Goal: Task Accomplishment & Management: Complete application form

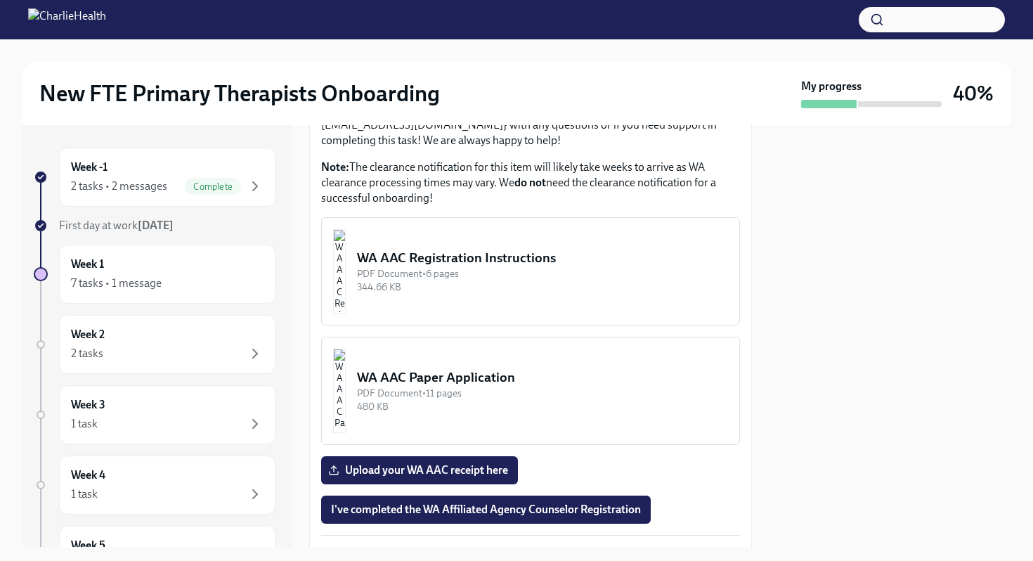
scroll to position [1391, 0]
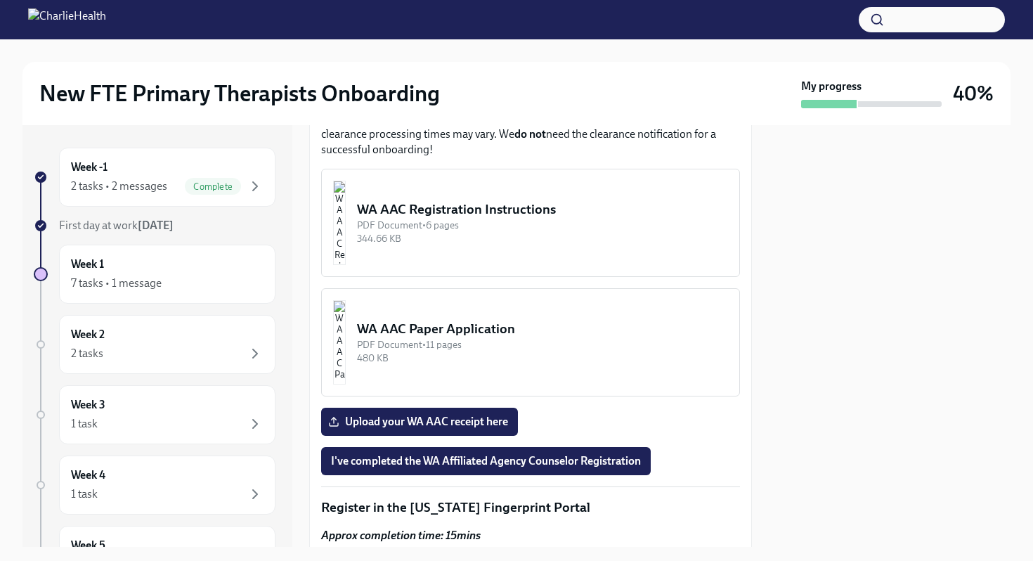
click at [346, 265] on img "button" at bounding box center [339, 223] width 13 height 84
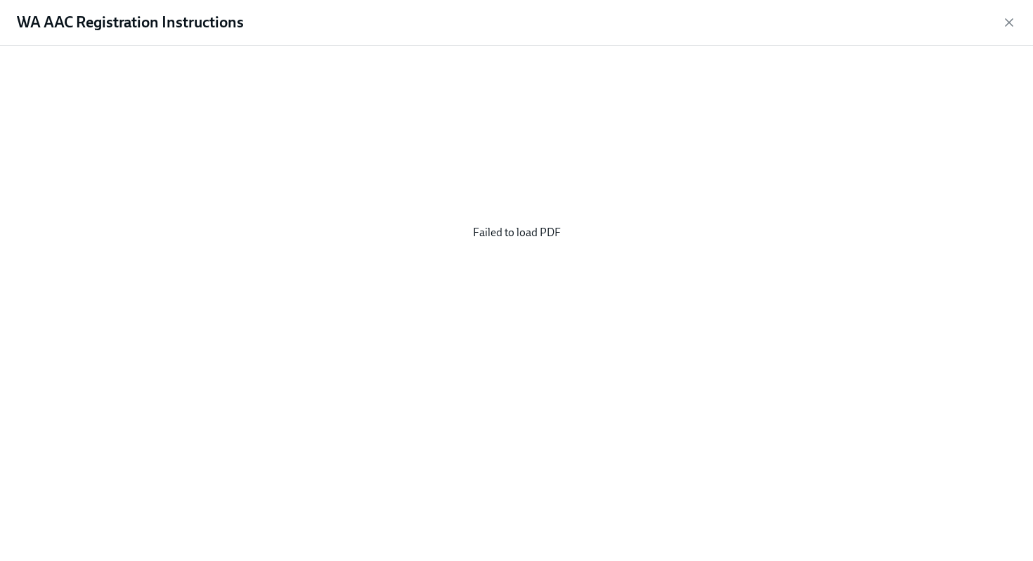
click at [483, 252] on div "Failed to load PDF" at bounding box center [516, 232] width 988 height 351
click at [1012, 23] on icon "button" at bounding box center [1009, 22] width 14 height 14
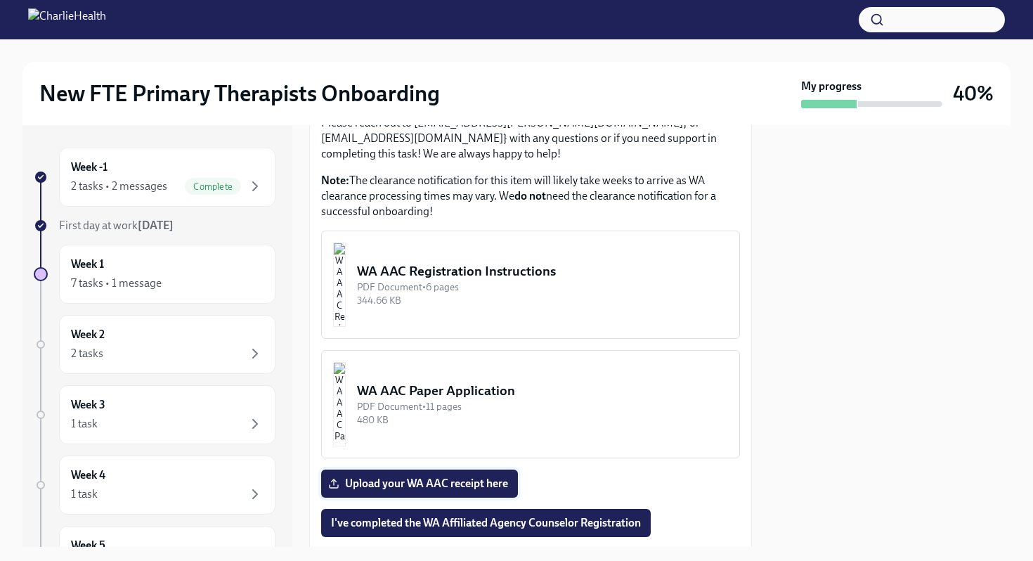
scroll to position [1523, 0]
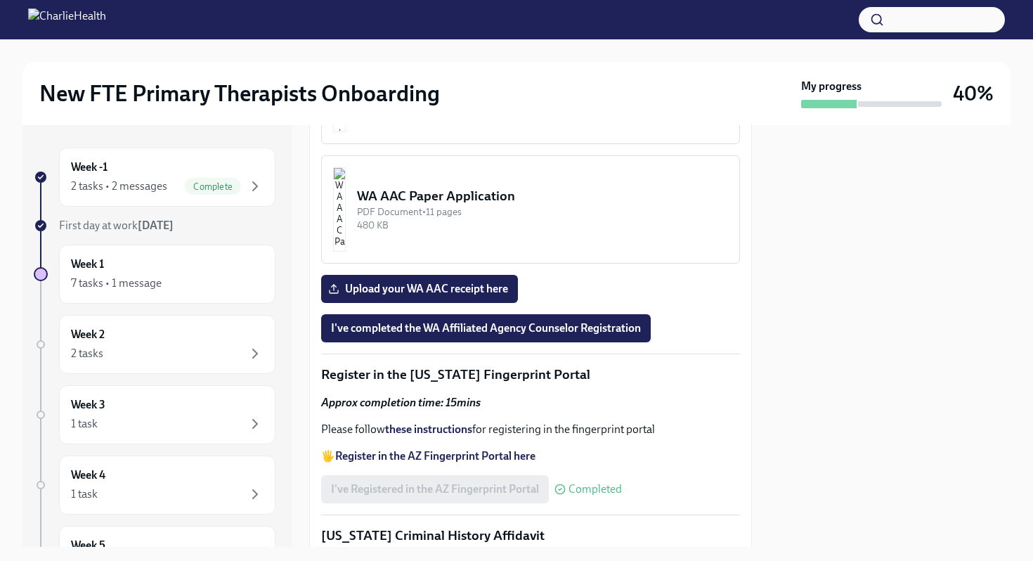
click at [446, 86] on div "WA AAC Registration Instructions" at bounding box center [542, 76] width 371 height 18
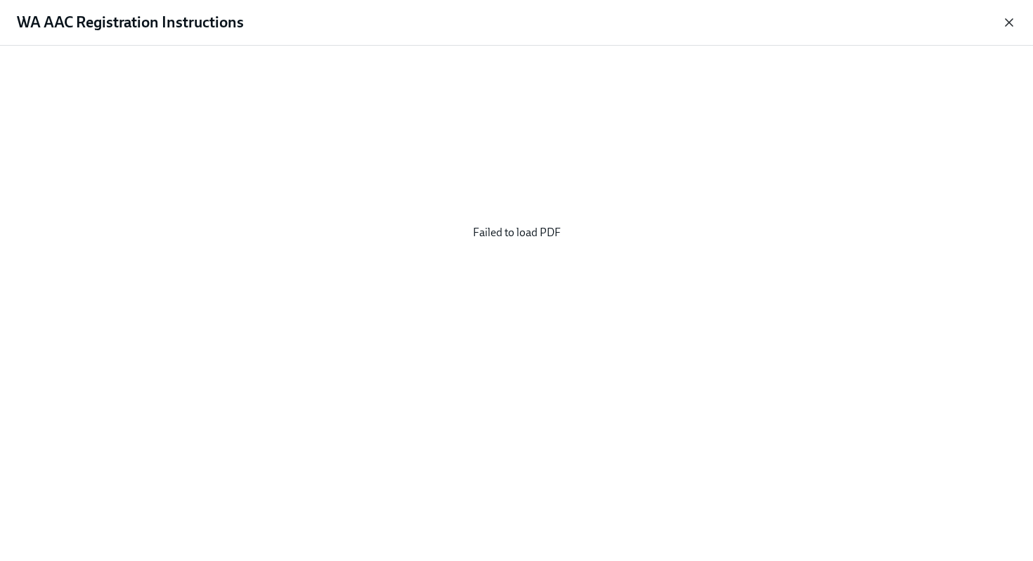
click at [1008, 17] on icon "button" at bounding box center [1009, 22] width 14 height 14
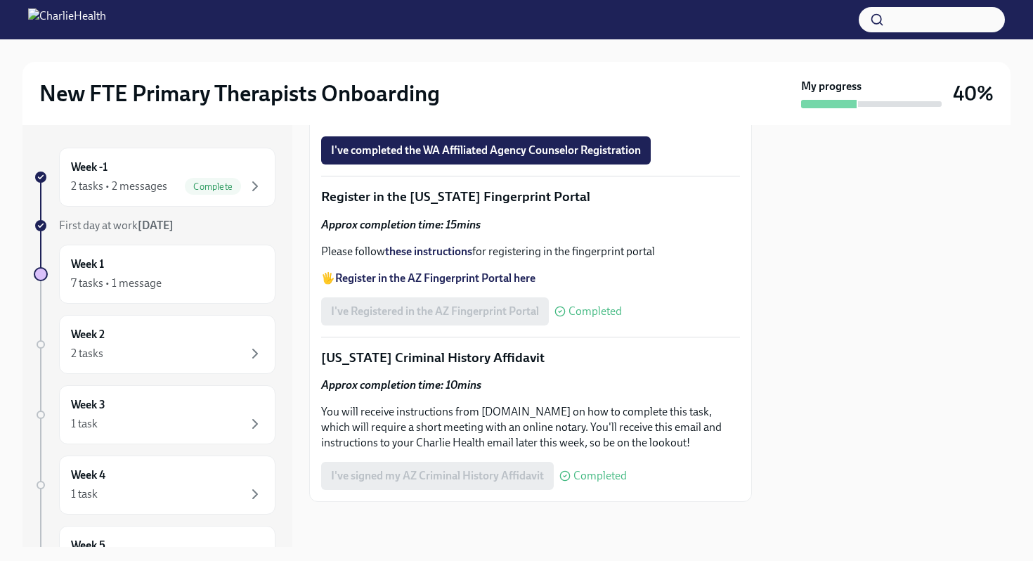
scroll to position [1711, 0]
click at [498, 41] on div "PDF Document • 11 pages" at bounding box center [542, 33] width 371 height 13
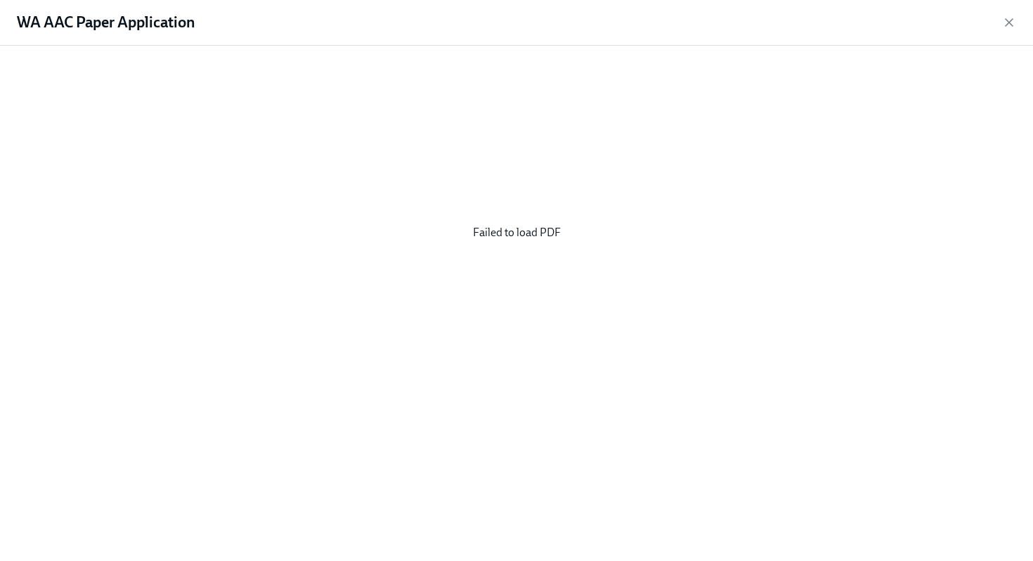
click at [1006, 30] on div "WA AAC Paper Application" at bounding box center [516, 23] width 1033 height 46
click at [1006, 24] on icon "button" at bounding box center [1009, 22] width 7 height 7
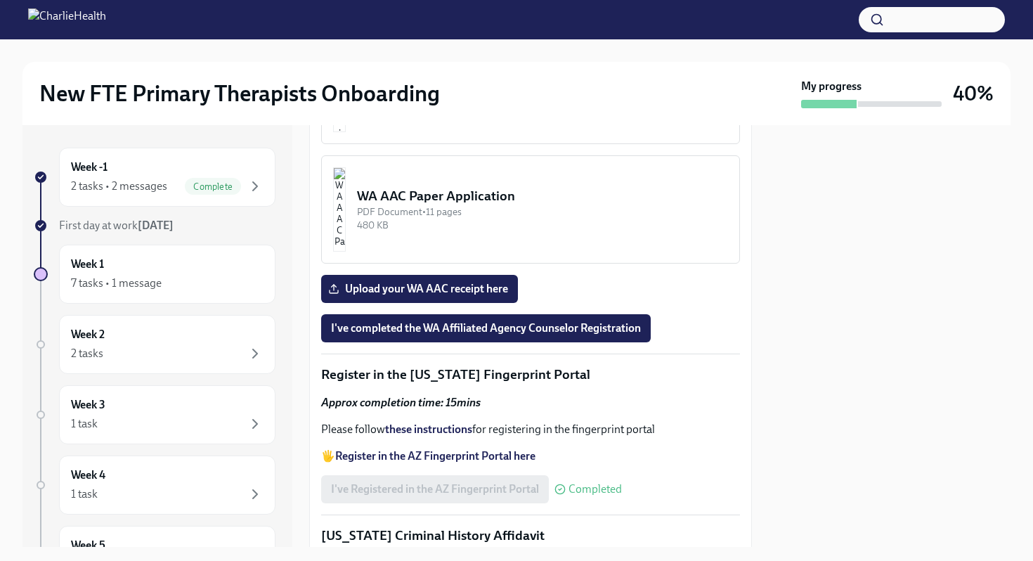
scroll to position [1517, 0]
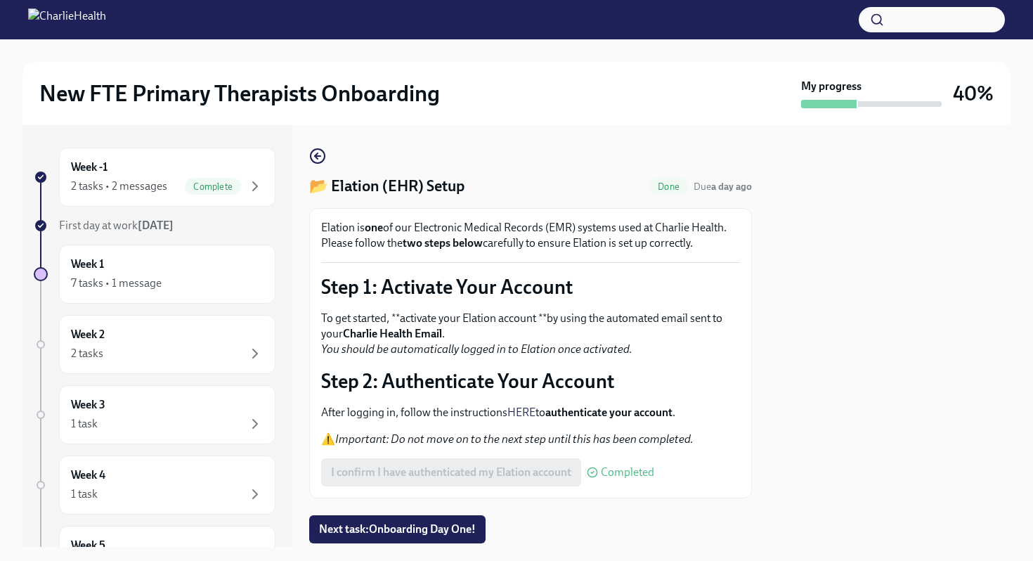
scroll to position [41, 0]
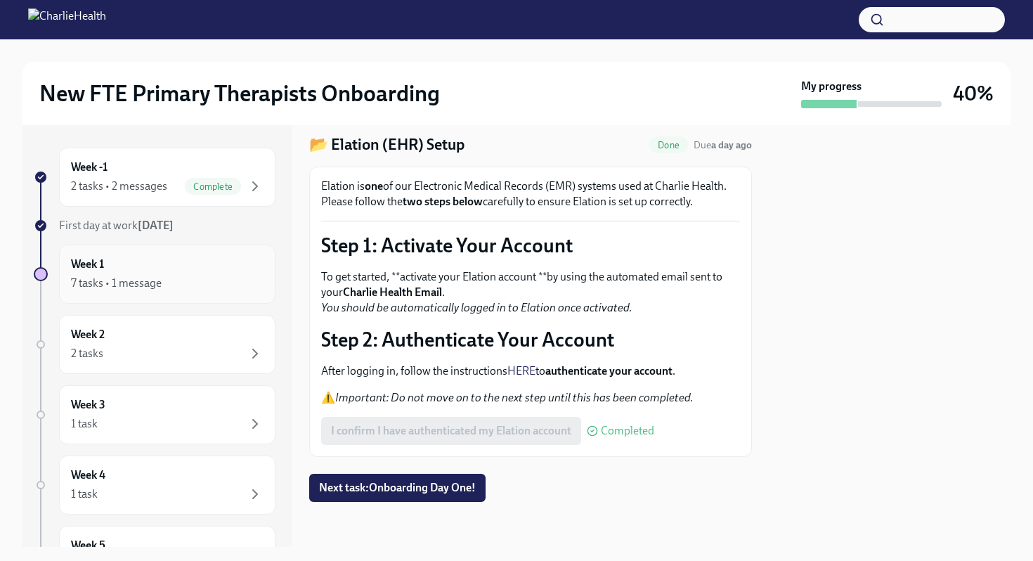
click at [148, 277] on div "7 tasks • 1 message" at bounding box center [116, 282] width 91 height 15
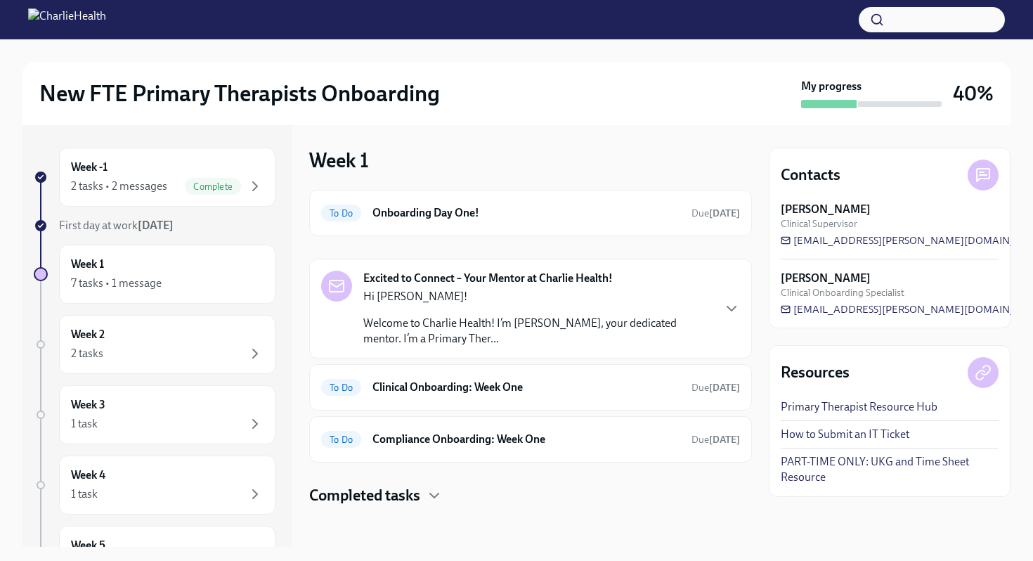
scroll to position [4, 0]
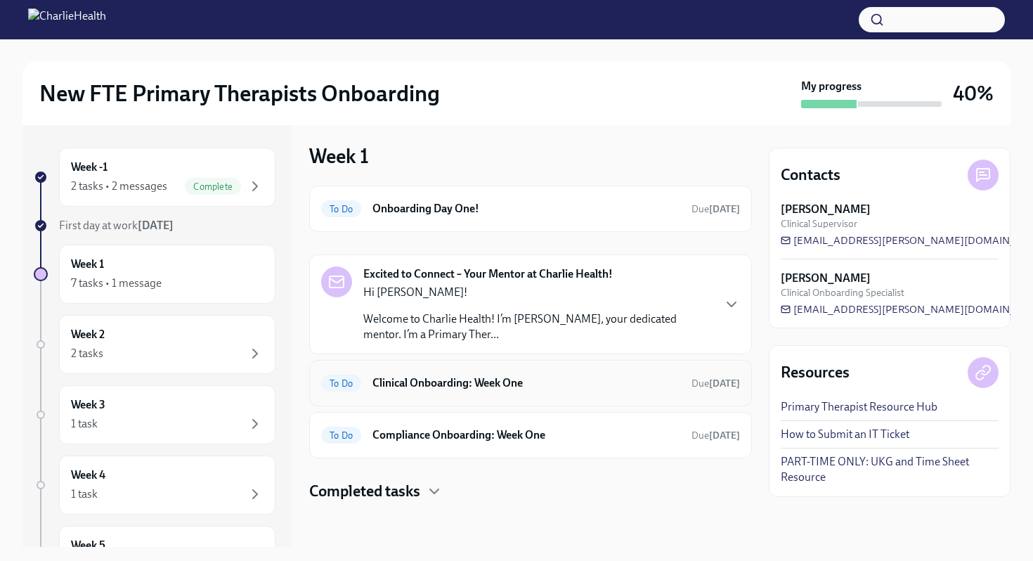
click at [390, 387] on h6 "Clinical Onboarding: Week One" at bounding box center [526, 382] width 308 height 15
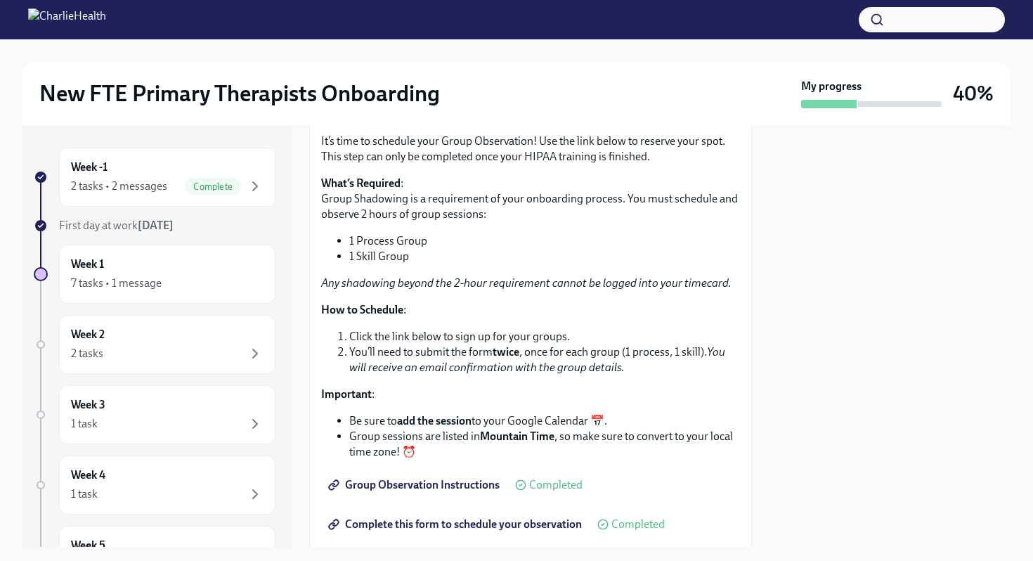
scroll to position [2319, 0]
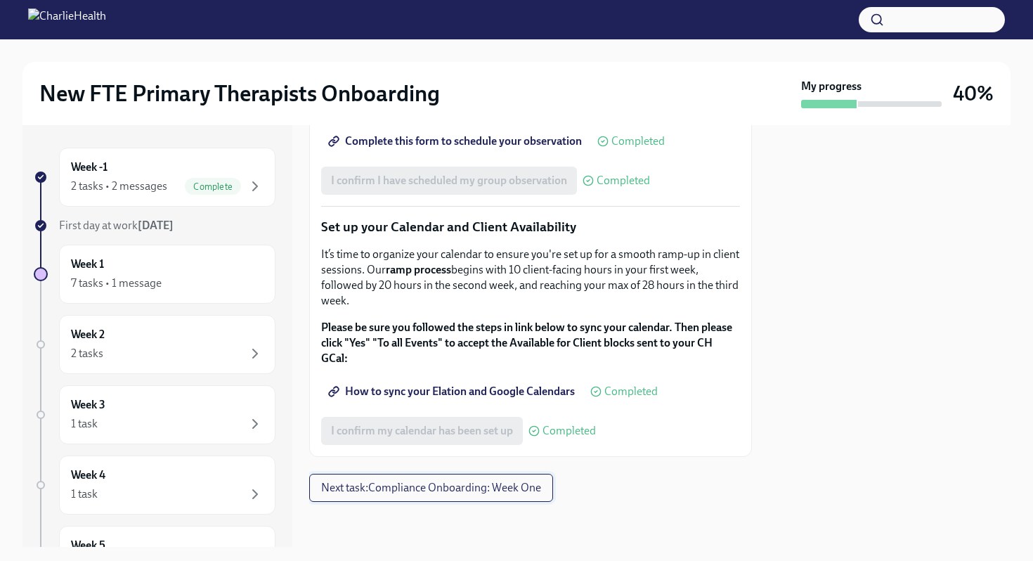
click at [457, 491] on span "Next task : Compliance Onboarding: Week One" at bounding box center [431, 488] width 220 height 14
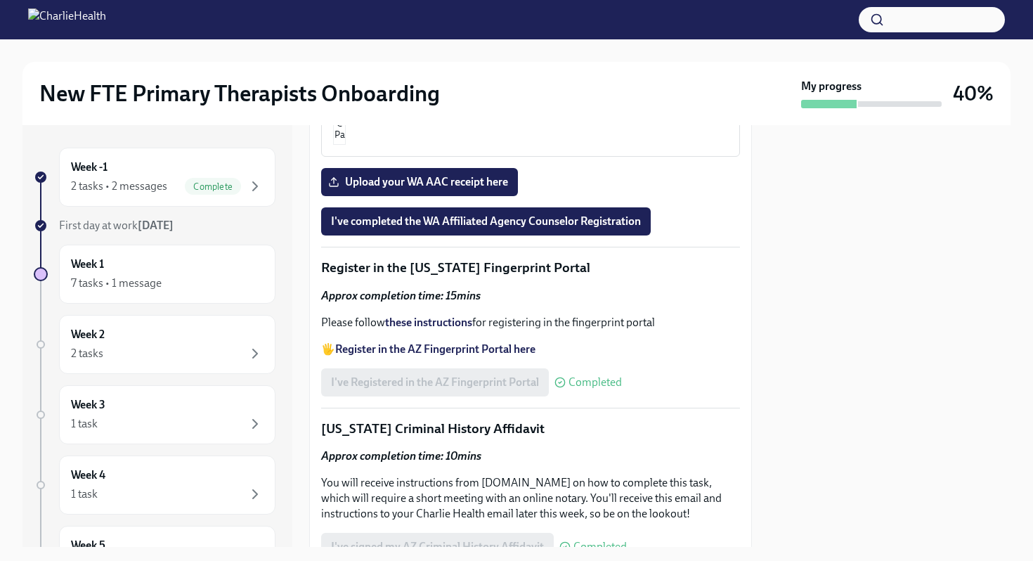
scroll to position [1630, 0]
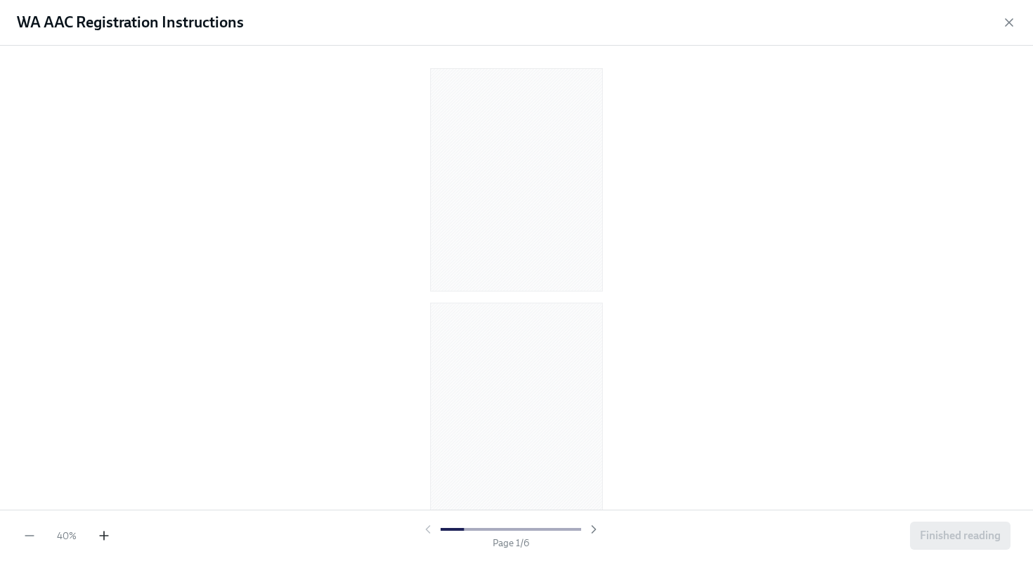
click at [98, 536] on icon "button" at bounding box center [104, 535] width 14 height 14
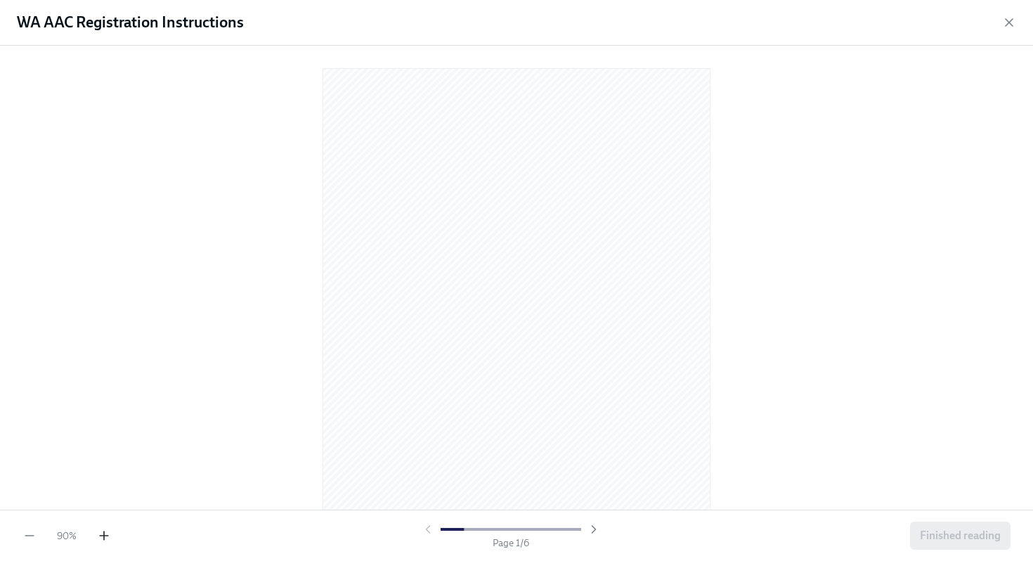
click at [98, 536] on icon "button" at bounding box center [104, 535] width 14 height 14
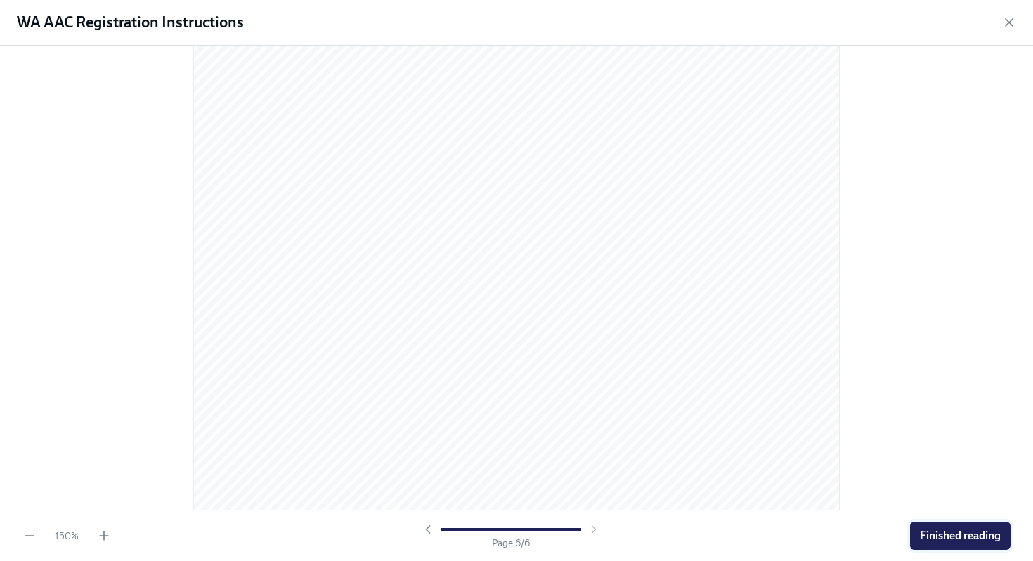
click at [955, 530] on span "Finished reading" at bounding box center [960, 535] width 81 height 14
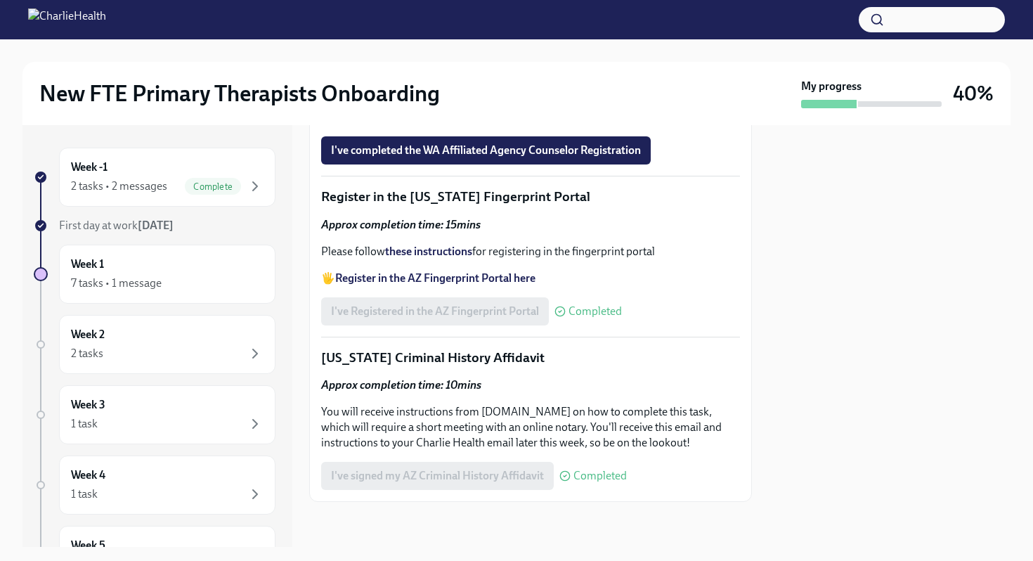
scroll to position [1716, 0]
click at [394, 118] on span "Upload your WA AAC receipt here" at bounding box center [419, 111] width 177 height 14
click at [0, 0] on input "Upload your WA AAC receipt here" at bounding box center [0, 0] width 0 height 0
click at [394, 157] on span "I've completed the WA Affiliated Agency Counselor Registration" at bounding box center [486, 150] width 310 height 14
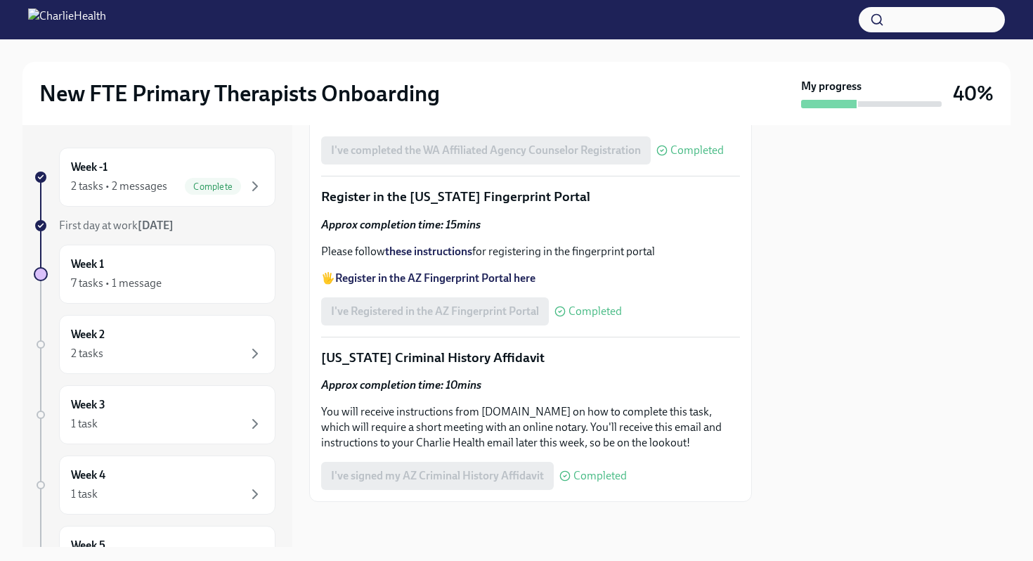
scroll to position [1989, 0]
click at [143, 279] on div "7 tasks • 1 message" at bounding box center [116, 282] width 91 height 15
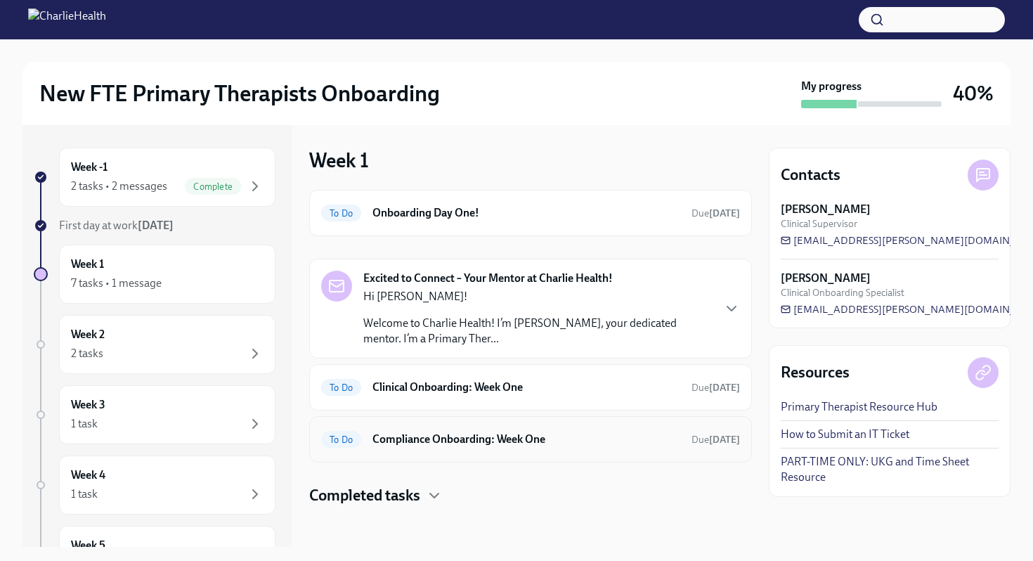
scroll to position [4, 0]
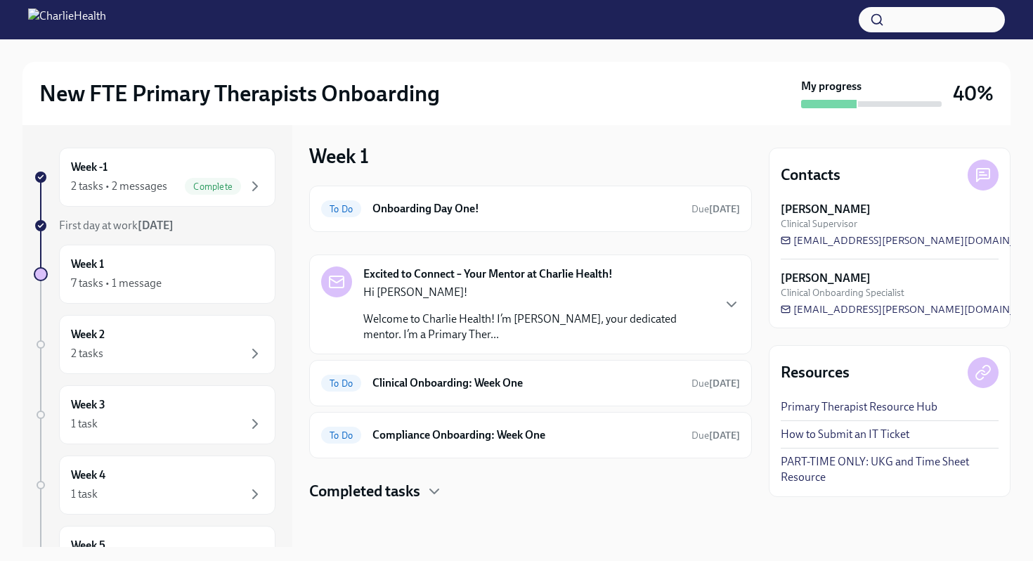
click at [365, 498] on h4 "Completed tasks" at bounding box center [364, 491] width 111 height 21
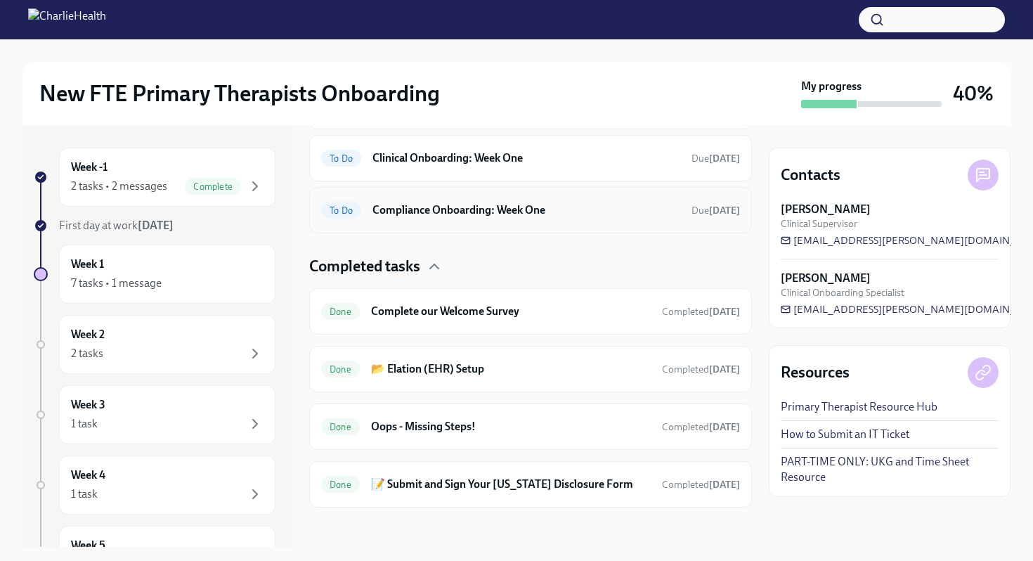
scroll to position [235, 0]
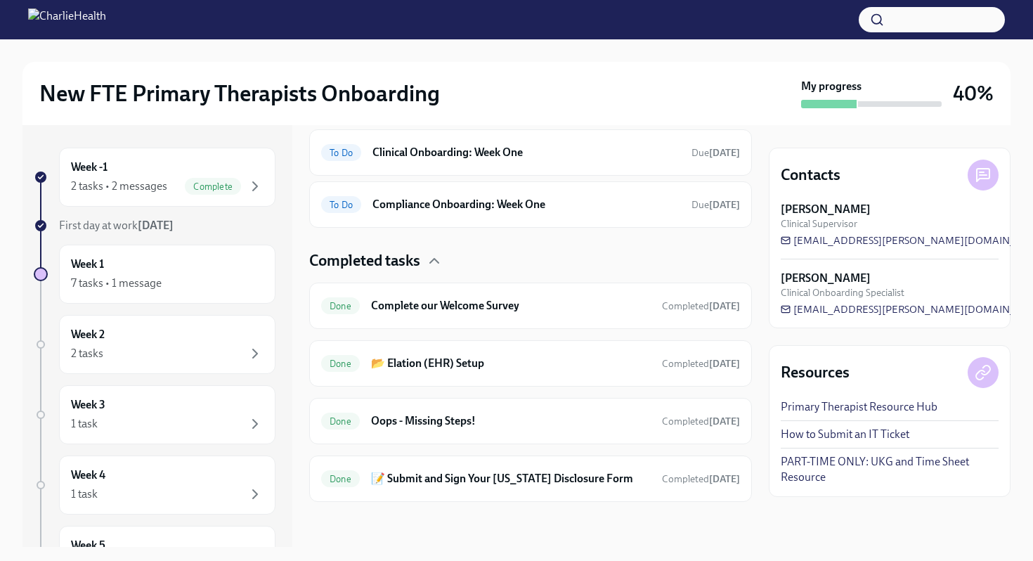
click at [368, 260] on h4 "Completed tasks" at bounding box center [364, 260] width 111 height 21
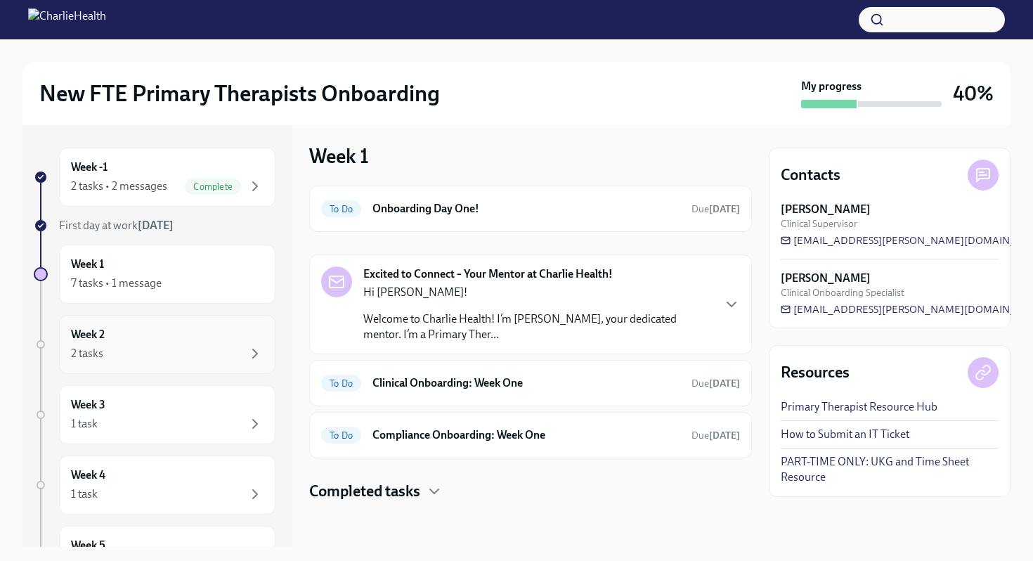
scroll to position [191, 0]
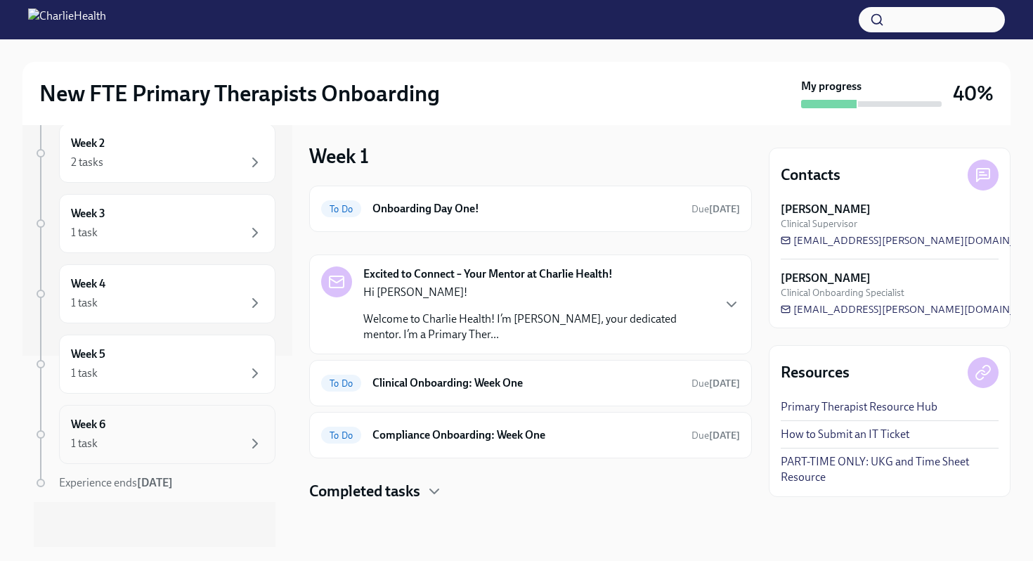
click at [121, 442] on div "1 task" at bounding box center [167, 443] width 193 height 17
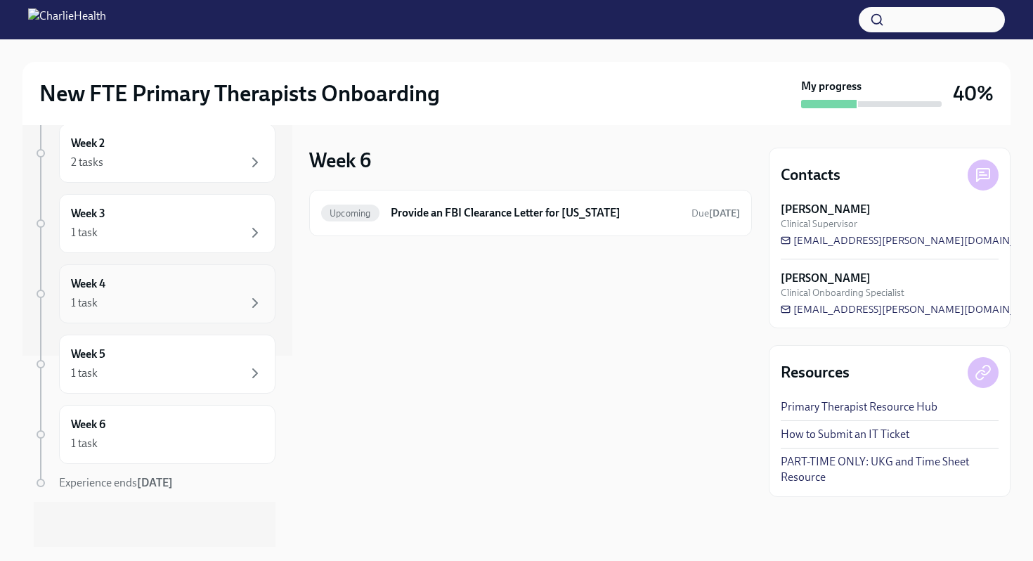
click at [136, 311] on div "1 task" at bounding box center [167, 302] width 193 height 17
click at [167, 226] on div "1 task" at bounding box center [167, 232] width 193 height 17
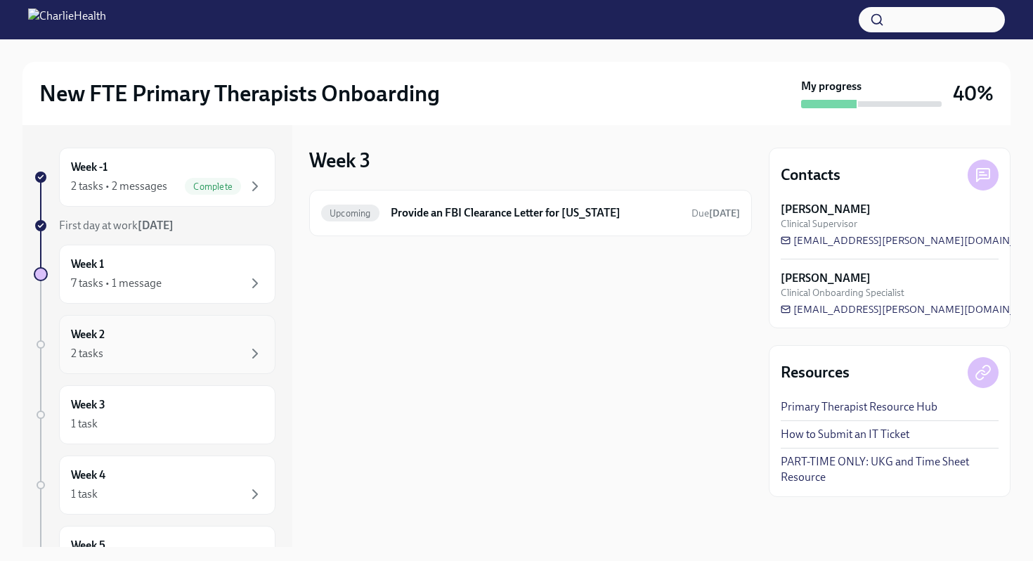
click at [103, 340] on h6 "Week 2" at bounding box center [88, 334] width 34 height 15
click at [164, 274] on div "Week 1 7 tasks • 1 message" at bounding box center [167, 273] width 193 height 35
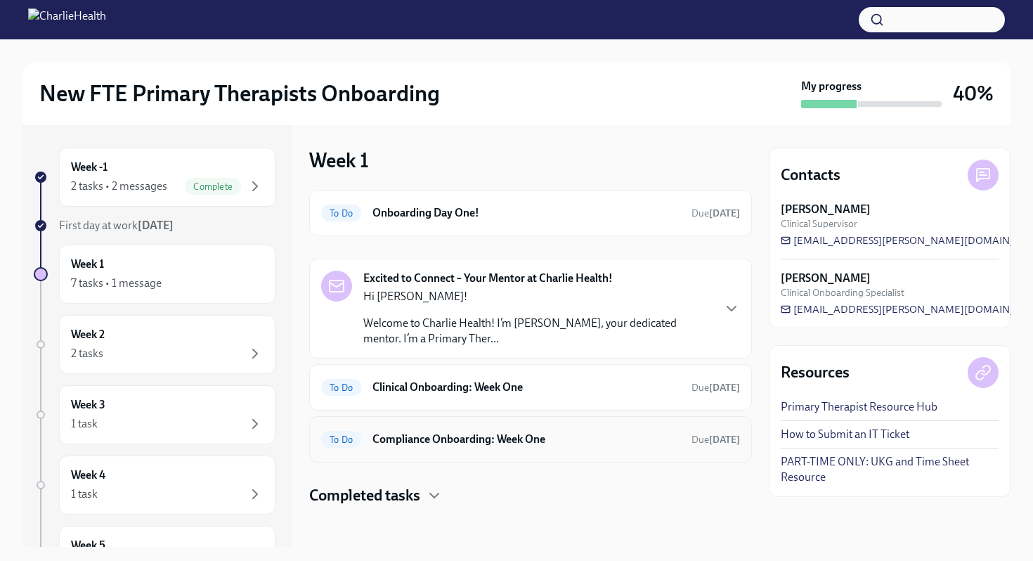
click at [394, 433] on h6 "Compliance Onboarding: Week One" at bounding box center [526, 438] width 308 height 15
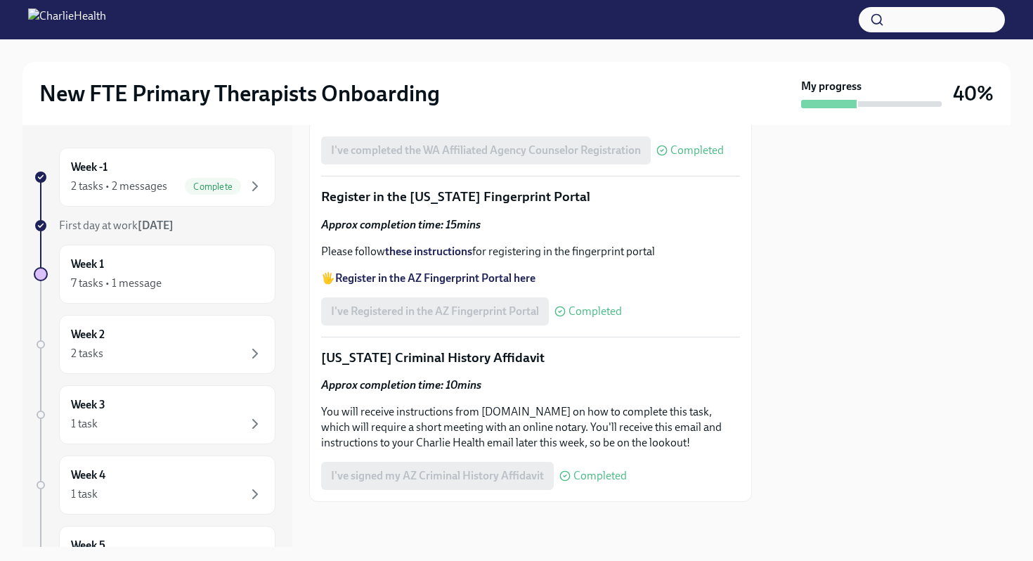
scroll to position [1989, 0]
click at [143, 338] on div "Week 2 2 tasks" at bounding box center [167, 344] width 193 height 35
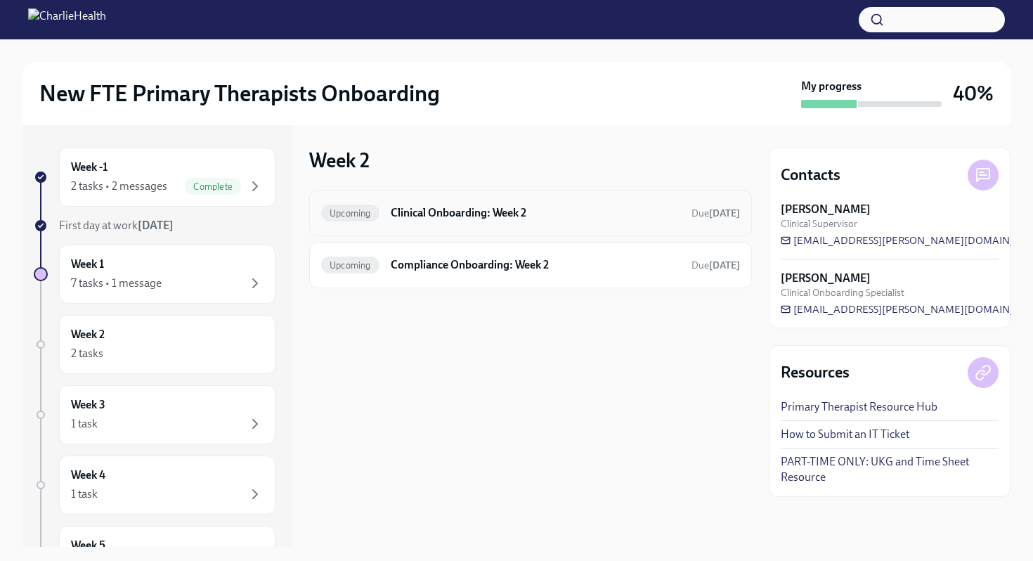
click at [353, 233] on div "Upcoming Clinical Onboarding: Week 2 Due [DATE]" at bounding box center [530, 213] width 443 height 46
click at [351, 204] on div "Upcoming" at bounding box center [350, 212] width 58 height 17
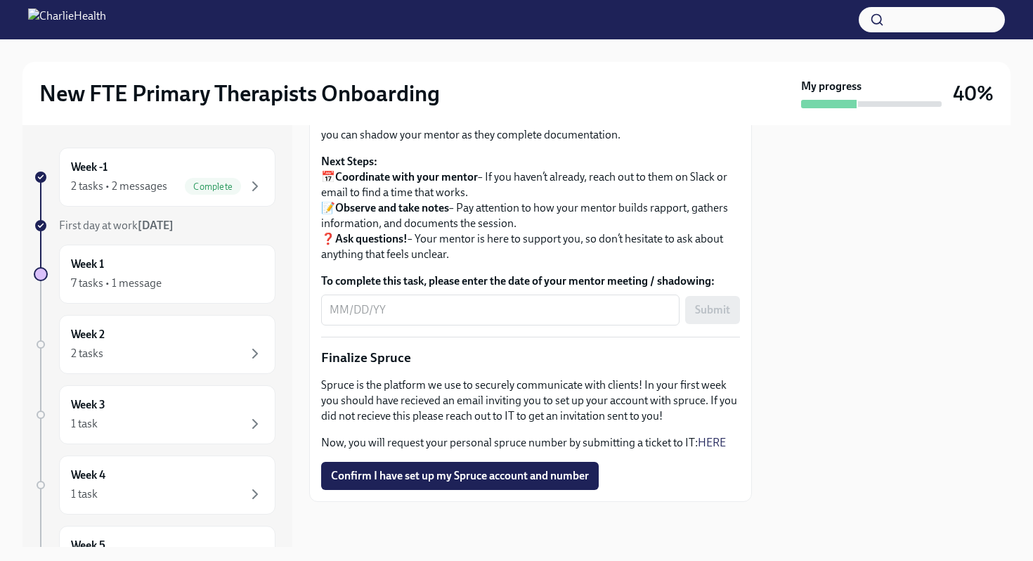
scroll to position [1627, 0]
click at [154, 333] on div "Week 2 2 tasks" at bounding box center [167, 344] width 193 height 35
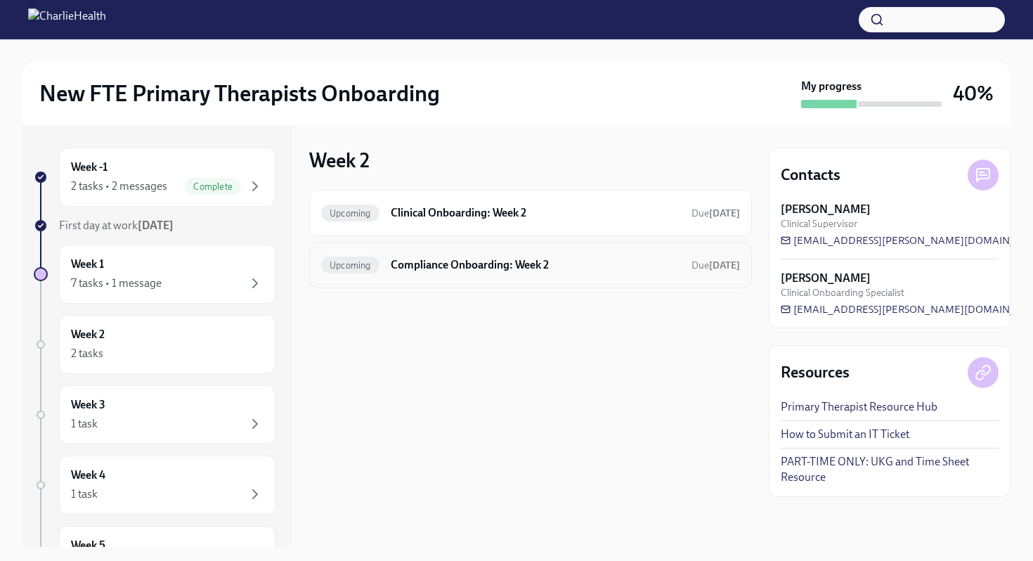
click at [375, 257] on div "Upcoming" at bounding box center [350, 264] width 58 height 17
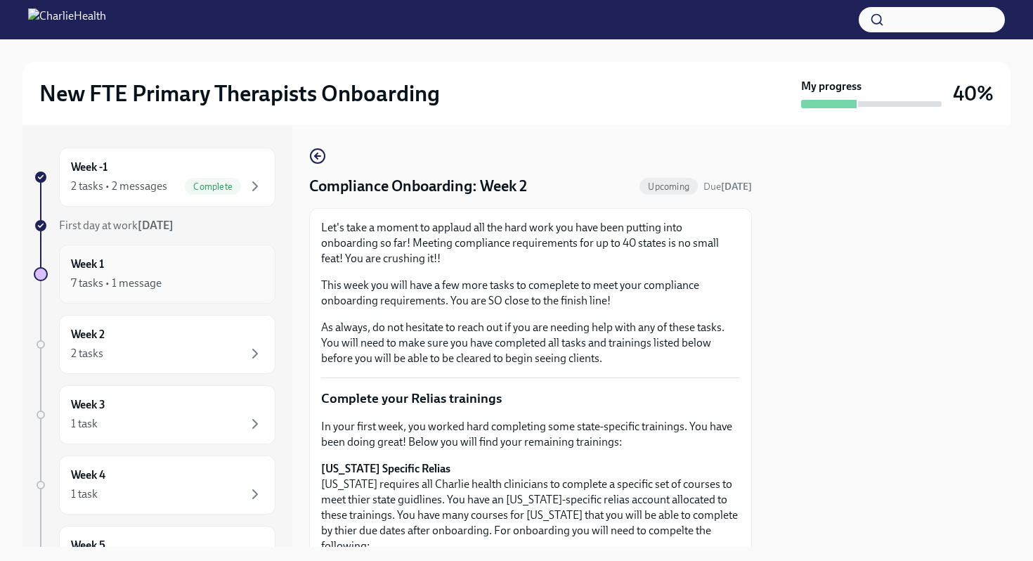
click at [134, 265] on div "Week 1 7 tasks • 1 message" at bounding box center [167, 273] width 193 height 35
